Goal: Navigation & Orientation: Find specific page/section

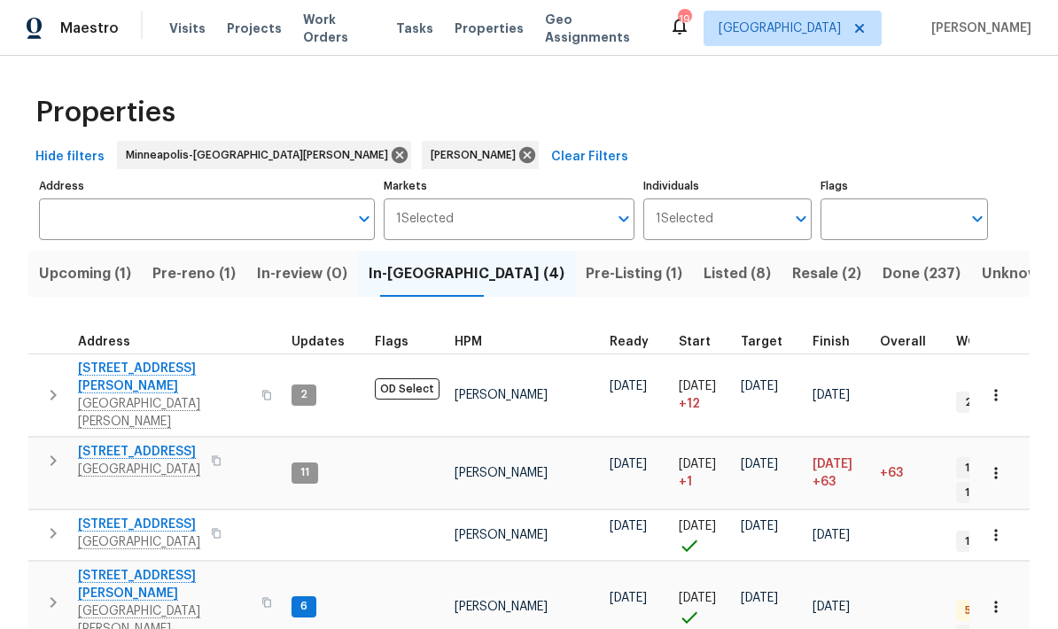
click at [704, 283] on span "Listed (8)" at bounding box center [737, 273] width 67 height 25
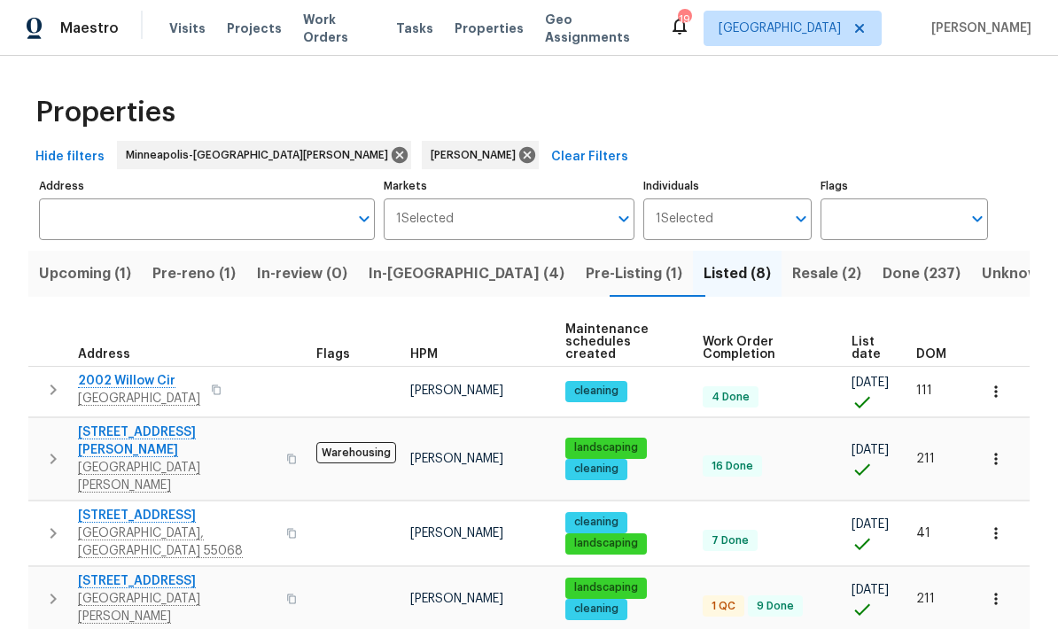
click at [123, 270] on span "Upcoming (1)" at bounding box center [85, 273] width 92 height 25
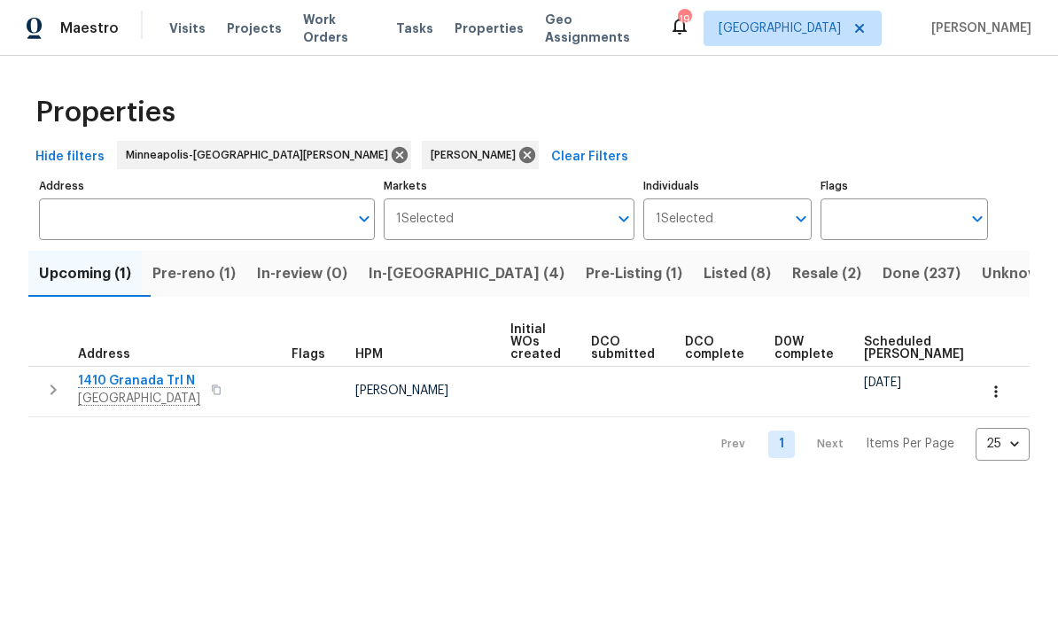
click at [227, 279] on span "Pre-reno (1)" at bounding box center [193, 273] width 83 height 25
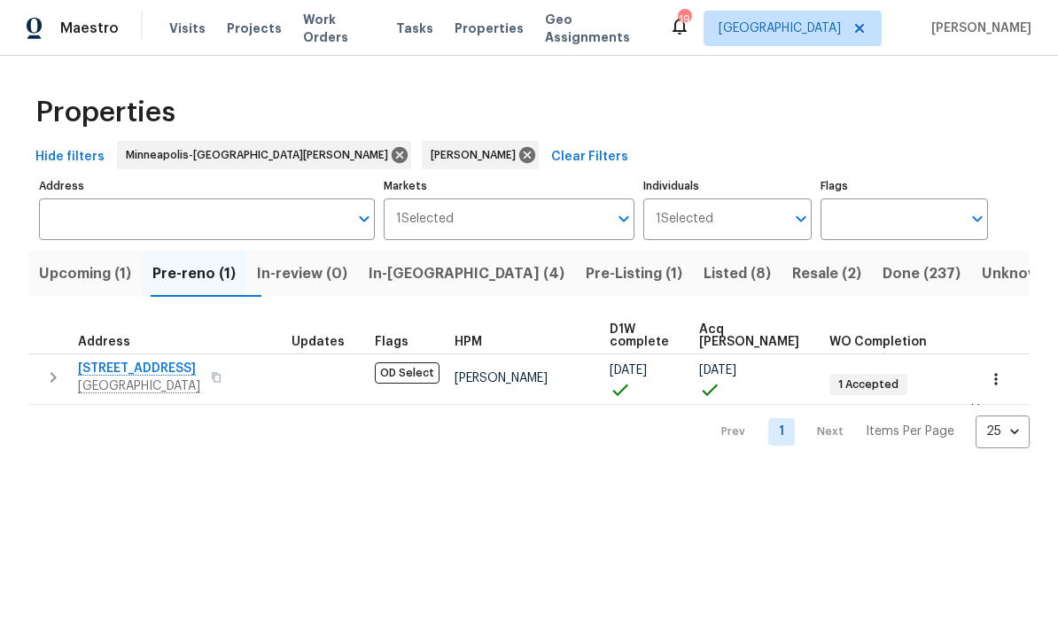
click at [431, 277] on span "In-reno (4)" at bounding box center [467, 273] width 196 height 25
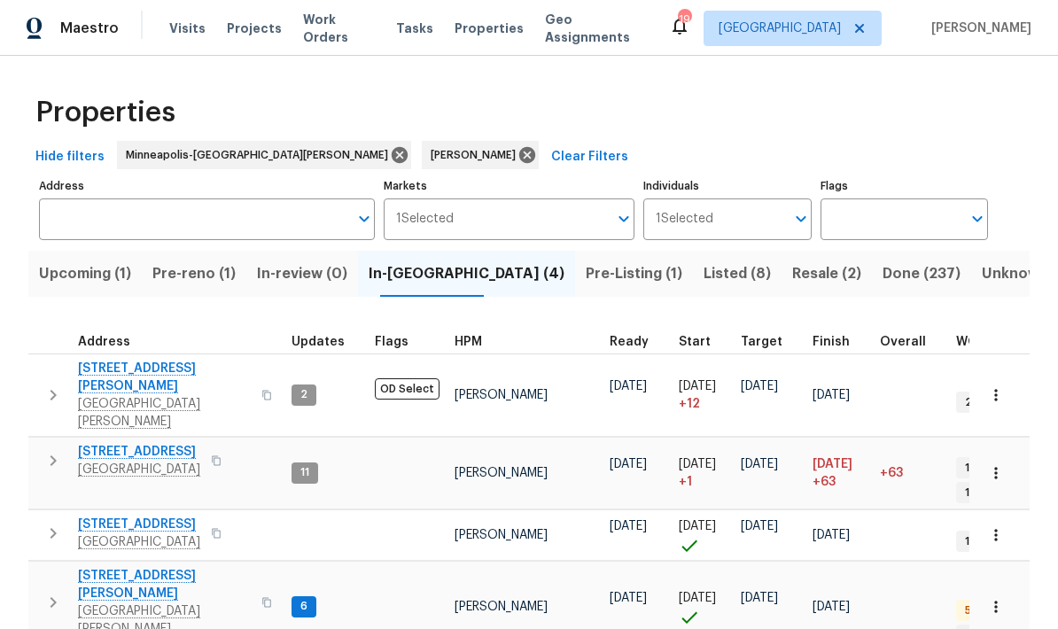
click at [175, 516] on span "[STREET_ADDRESS]" at bounding box center [139, 525] width 122 height 18
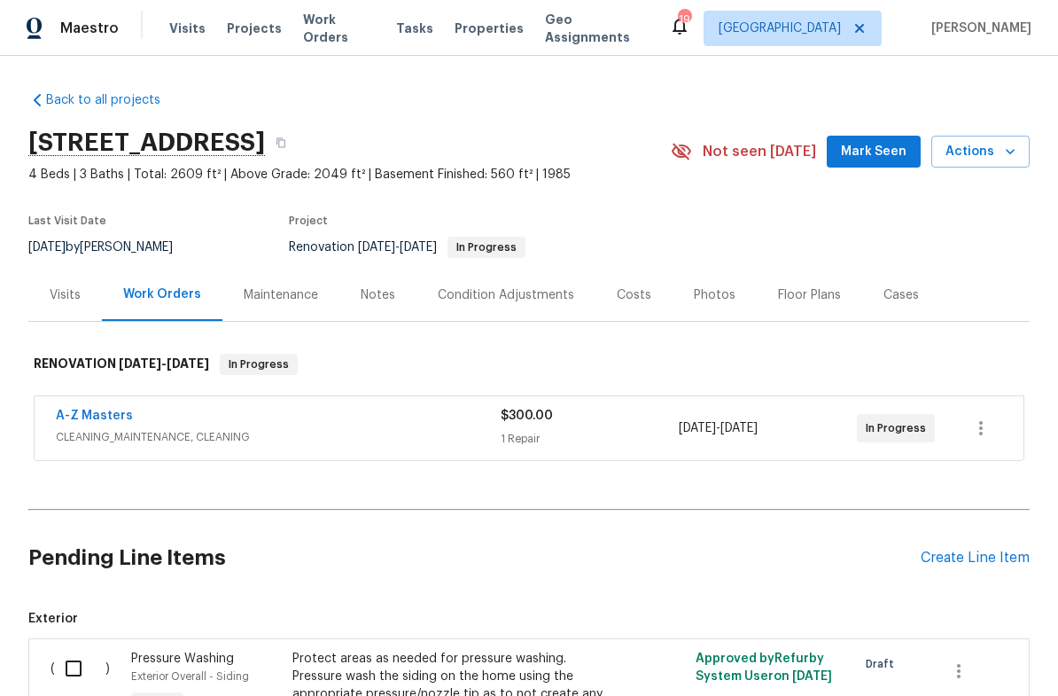
click at [63, 297] on div "Visits" at bounding box center [65, 295] width 31 height 18
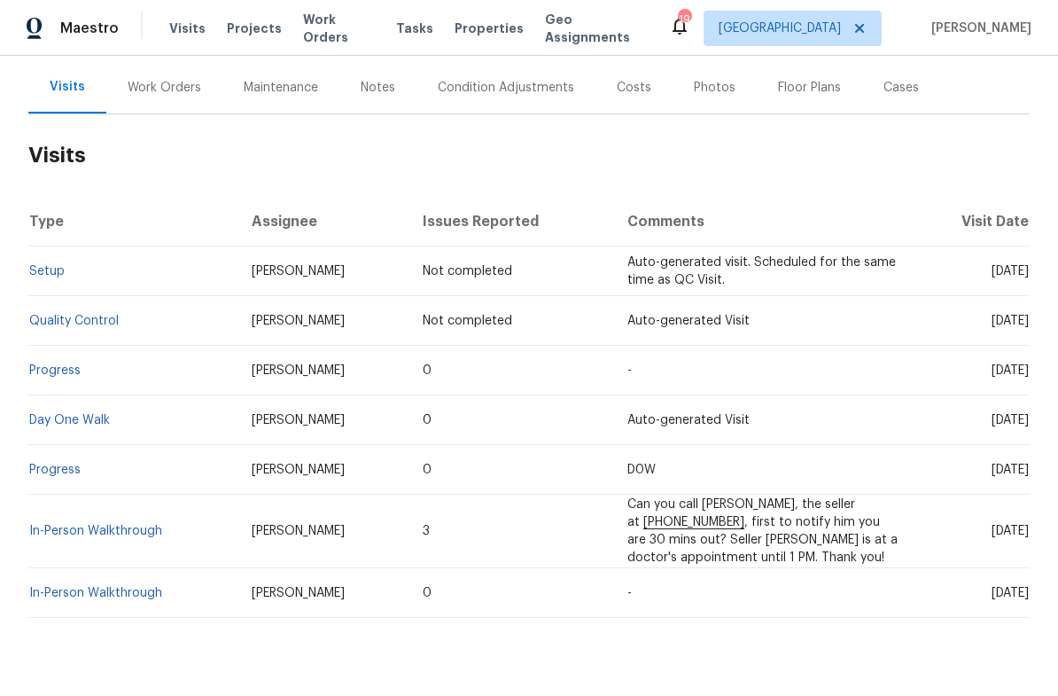
scroll to position [207, 0]
click at [136, 530] on link "In-Person Walkthrough" at bounding box center [95, 532] width 133 height 12
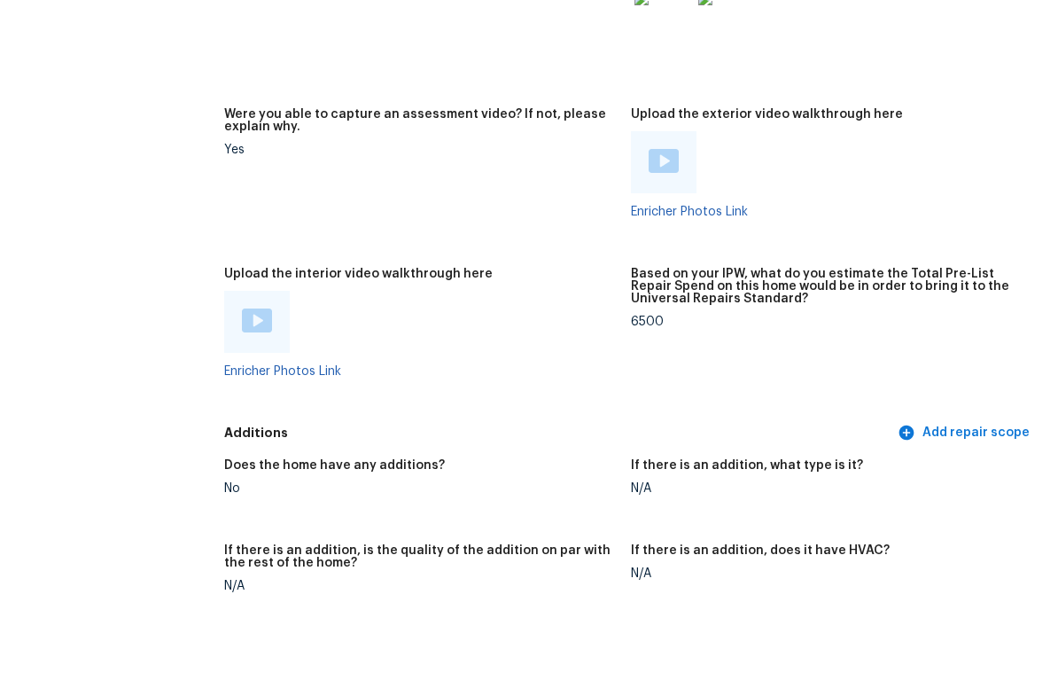
scroll to position [3296, 0]
